Goal: Task Accomplishment & Management: Use online tool/utility

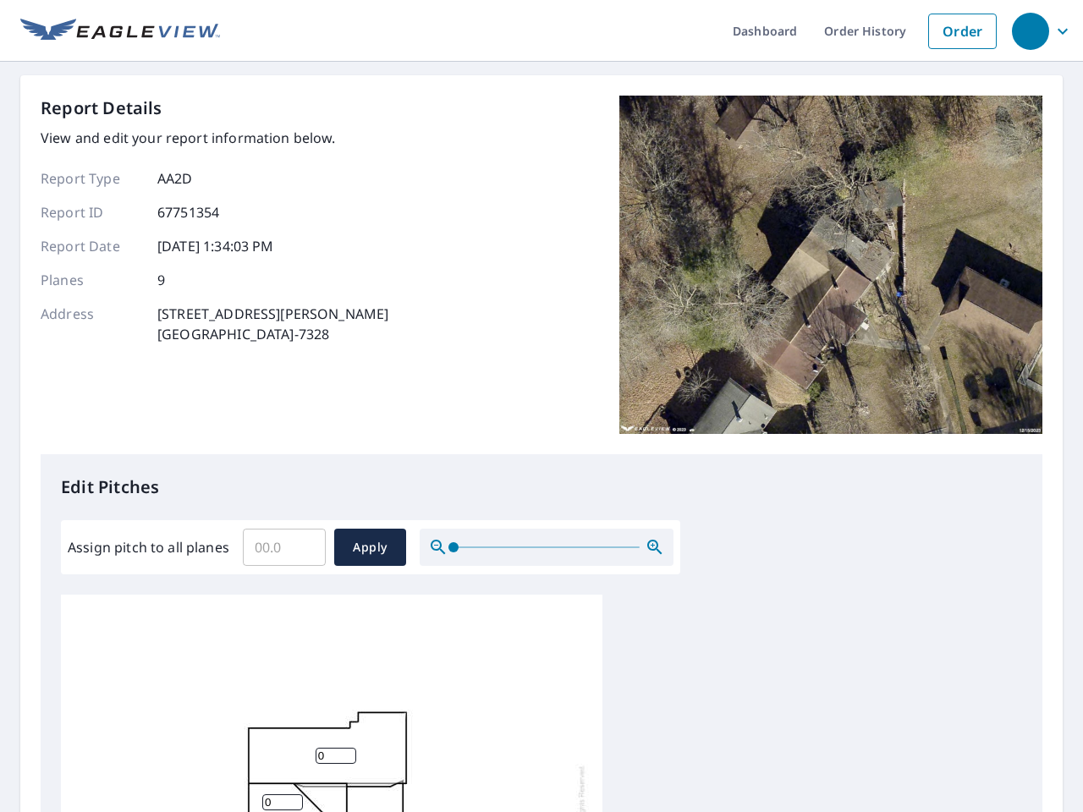
click at [542, 406] on div "Report Details View and edit your report information below. Report Type AA2D Re…" at bounding box center [542, 275] width 1002 height 359
click at [1030, 30] on div "button" at bounding box center [1030, 31] width 37 height 37
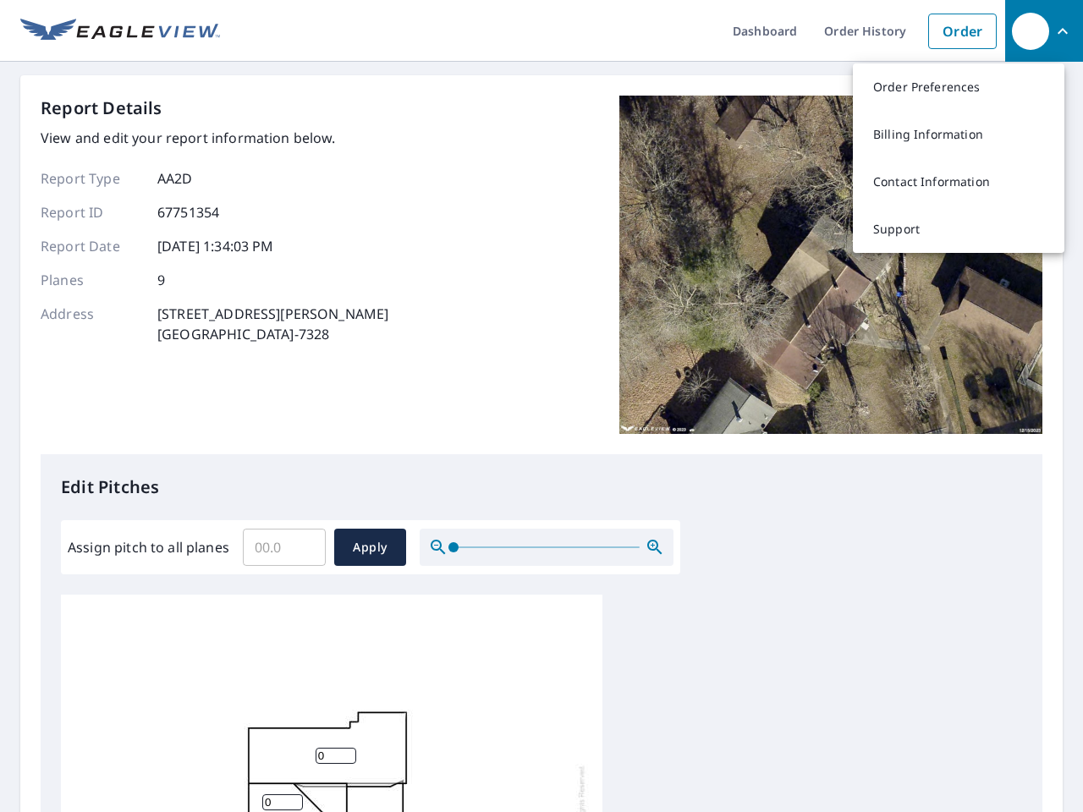
click at [284, 548] on input "Assign pitch to all planes" at bounding box center [284, 547] width 83 height 47
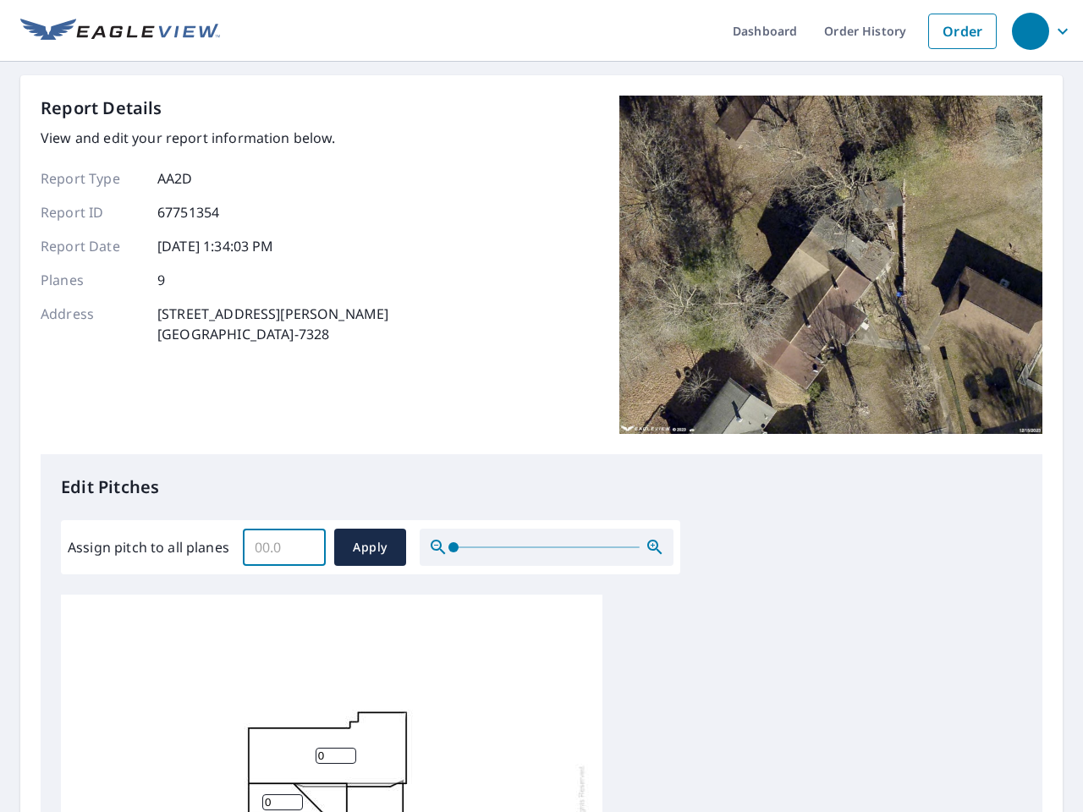
click at [370, 548] on span "Apply" at bounding box center [370, 547] width 45 height 21
click at [655, 548] on icon "button" at bounding box center [655, 547] width 20 height 20
